Goal: Task Accomplishment & Management: Manage account settings

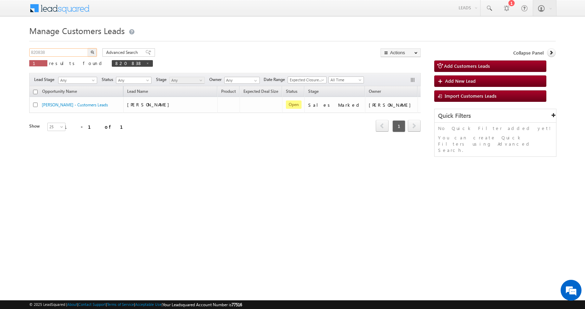
click at [41, 51] on input "820838" at bounding box center [59, 52] width 60 height 8
paste input "60103"
type input "860103"
click at [88, 48] on button "button" at bounding box center [92, 52] width 9 height 8
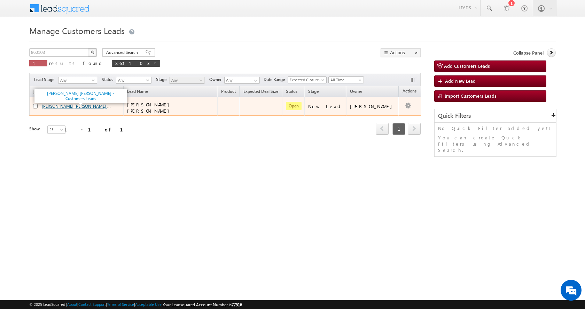
click at [63, 106] on link "[PERSON_NAME] [PERSON_NAME] - Customers Leads" at bounding box center [91, 106] width 99 height 6
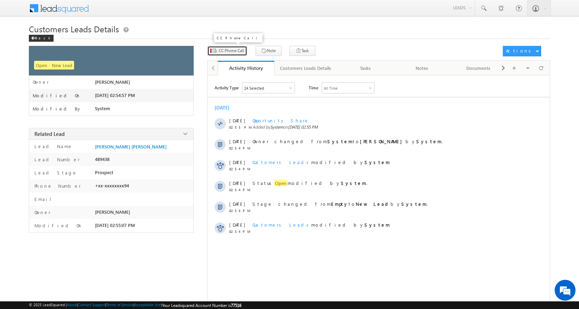
click at [225, 51] on span "CC Phone Call" at bounding box center [231, 51] width 25 height 6
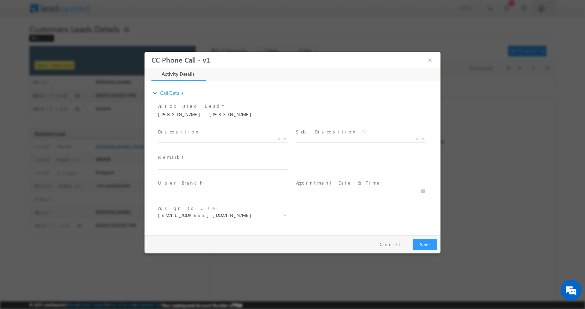
click at [196, 166] on input "text" at bounding box center [222, 165] width 129 height 7
type input "VIVEK KUMAR RASTOGI-8174099994-HOME PURCHASE-PV-17-LOAN-8 L-PROPERTY-LDA-NAGAR …"
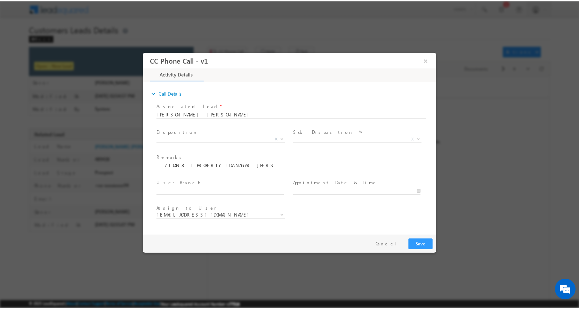
scroll to position [0, 0]
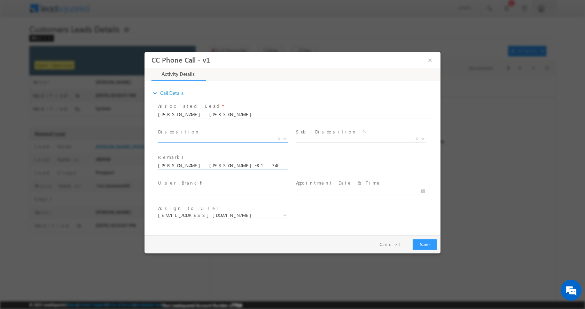
click at [283, 140] on span at bounding box center [283, 138] width 7 height 9
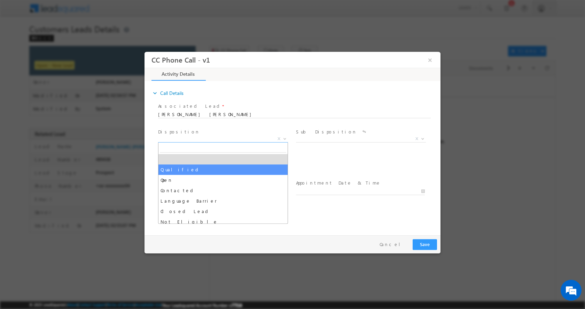
drag, startPoint x: 180, startPoint y: 171, endPoint x: 217, endPoint y: 174, distance: 38.0
select select "Qualified"
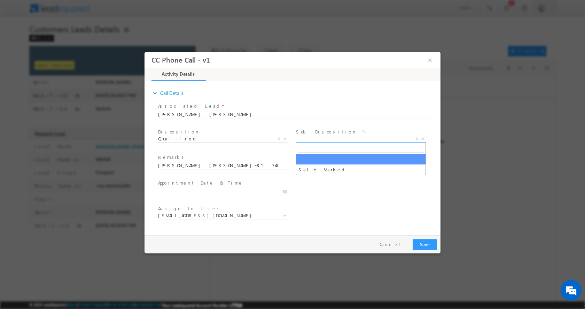
click at [422, 136] on span at bounding box center [421, 138] width 7 height 9
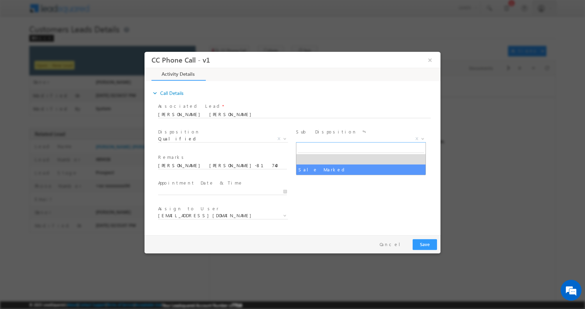
select select "Sale Marked"
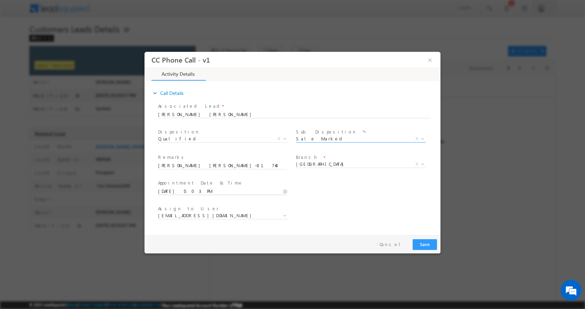
click at [284, 192] on input "09/10/2025 5:03 PM" at bounding box center [222, 191] width 129 height 7
type input "09/12/2025 6:03 PM"
type input "06"
click at [185, 179] on span at bounding box center [184, 179] width 5 height 5
type input "09/12/2025 7:03 PM"
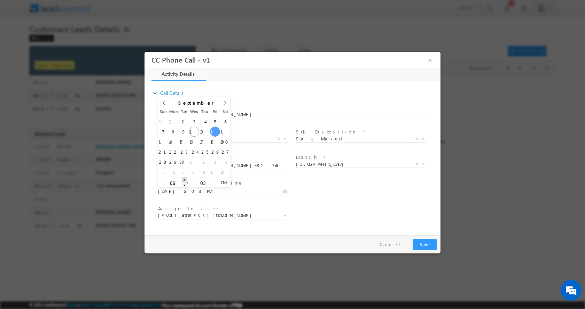
type input "07"
click at [185, 179] on span at bounding box center [184, 179] width 5 height 5
type input "09/12/2025 8:03 PM"
type input "08"
click at [185, 179] on span at bounding box center [184, 179] width 5 height 5
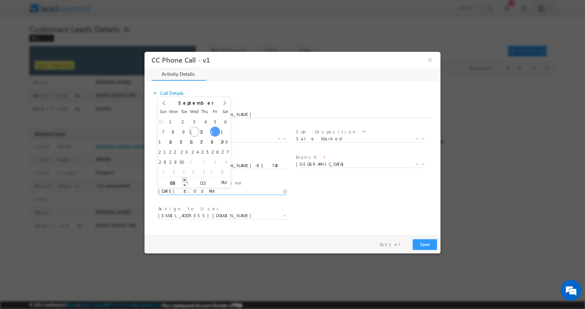
type input "09/12/2025 9:03 PM"
type input "09"
click at [185, 179] on span at bounding box center [184, 179] width 5 height 5
type input "09/12/2025 10:03 PM"
type input "10"
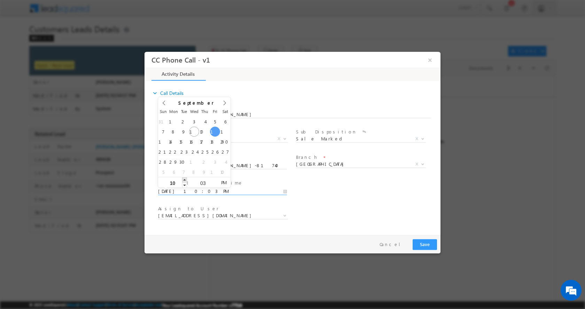
click at [185, 179] on span at bounding box center [184, 179] width 5 height 5
type input "09/12/2025 11:03 PM"
type input "11"
click at [185, 179] on span at bounding box center [184, 179] width 5 height 5
type input "09/12/2025 12:03 AM"
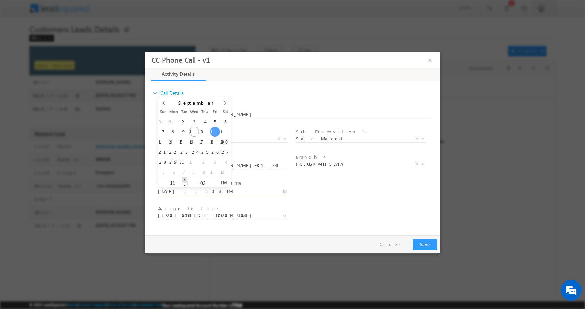
type input "12"
click at [185, 180] on span at bounding box center [184, 179] width 5 height 5
click at [431, 244] on button "Save" at bounding box center [424, 244] width 24 height 11
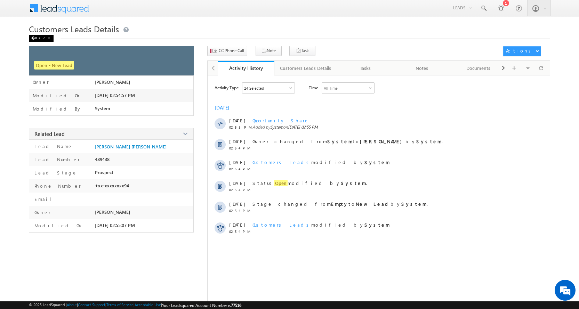
click at [37, 39] on div "Back" at bounding box center [41, 38] width 25 height 7
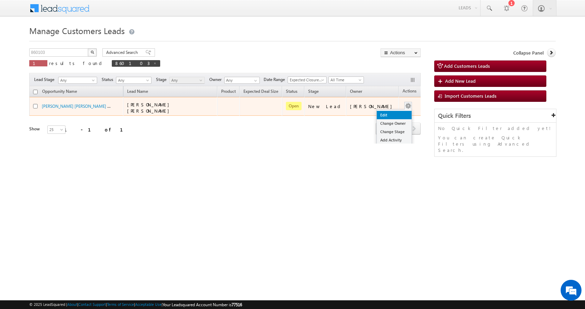
click at [389, 111] on link "Edit" at bounding box center [394, 115] width 35 height 8
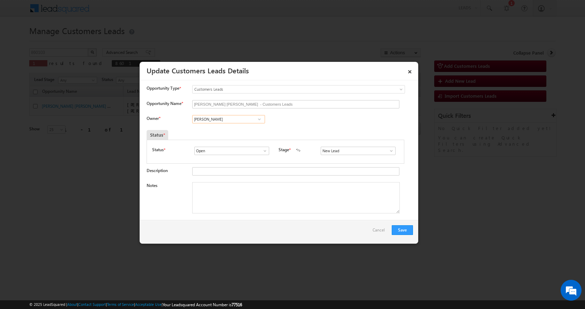
click at [214, 119] on input "[PERSON_NAME]" at bounding box center [228, 119] width 73 height 8
paste input "[PERSON_NAME]"
click at [235, 132] on span "[PERSON_NAME][EMAIL_ADDRESS][DOMAIN_NAME]" at bounding box center [226, 132] width 63 height 5
type input "[PERSON_NAME]"
click at [242, 197] on textarea "Notes" at bounding box center [295, 197] width 207 height 31
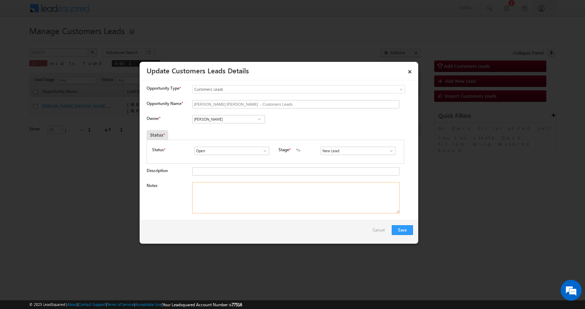
paste textarea "[PERSON_NAME] [PERSON_NAME]-8174099994-HOME PURCHASE-PV-17-LOAN-8 L-PROPERTY-LD…"
type textarea "[PERSON_NAME] [PERSON_NAME]-8174099994-HOME PURCHASE-PV-17-LOAN-8 L-PROPERTY-LD…"
click at [388, 151] on span at bounding box center [391, 151] width 7 height 6
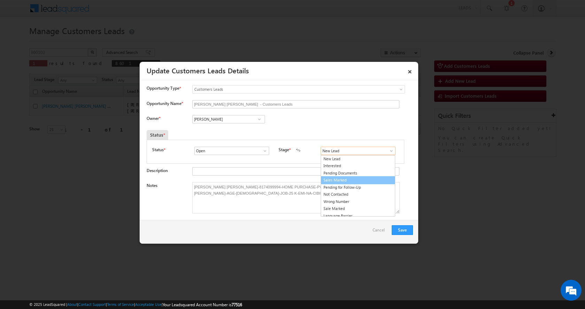
click at [343, 178] on link "Sales Marked" at bounding box center [358, 180] width 74 height 8
type input "Sales Marked"
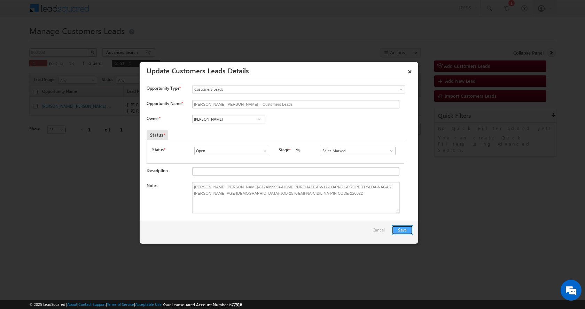
click at [404, 230] on button "Save" at bounding box center [401, 231] width 21 height 10
